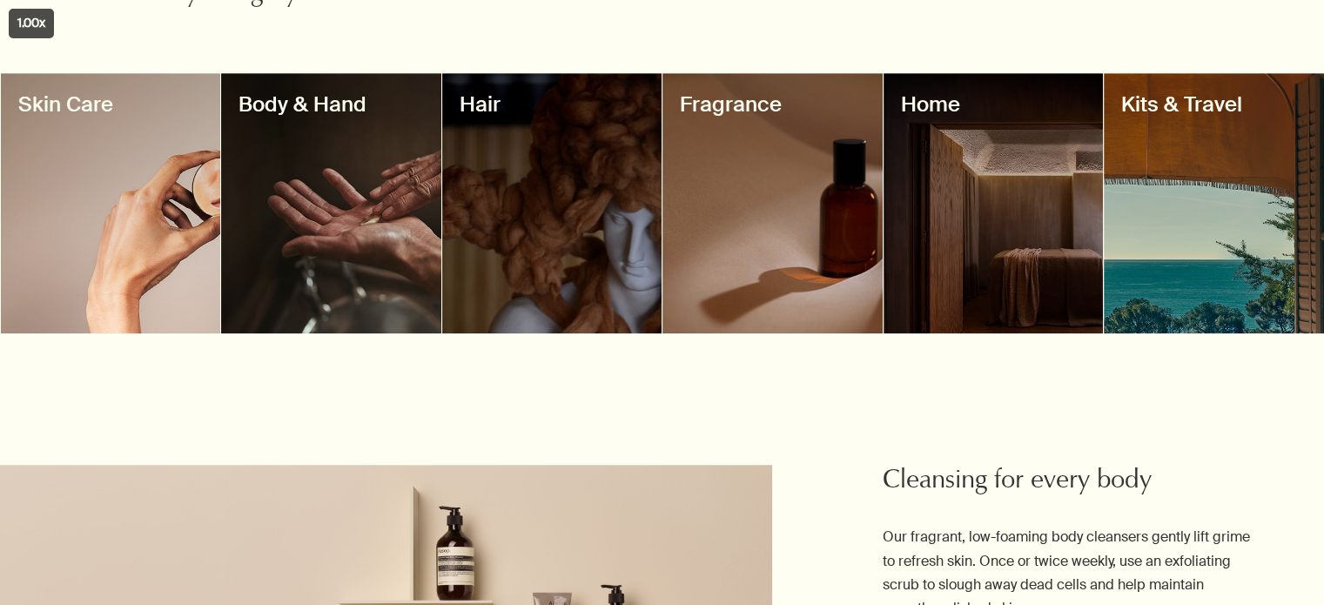
scroll to position [1525, 0]
